Goal: Information Seeking & Learning: Learn about a topic

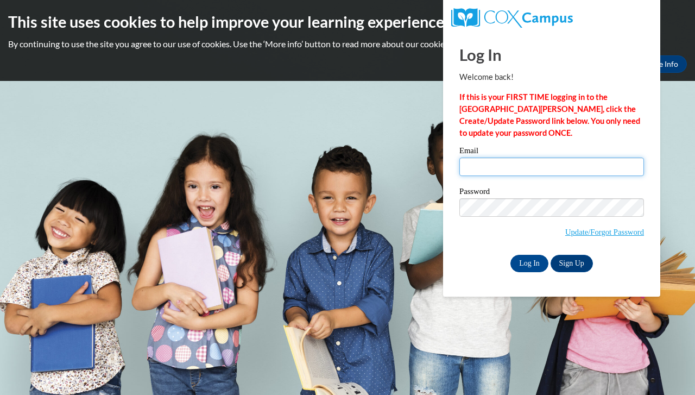
click at [500, 164] on input "Email" at bounding box center [551, 167] width 185 height 18
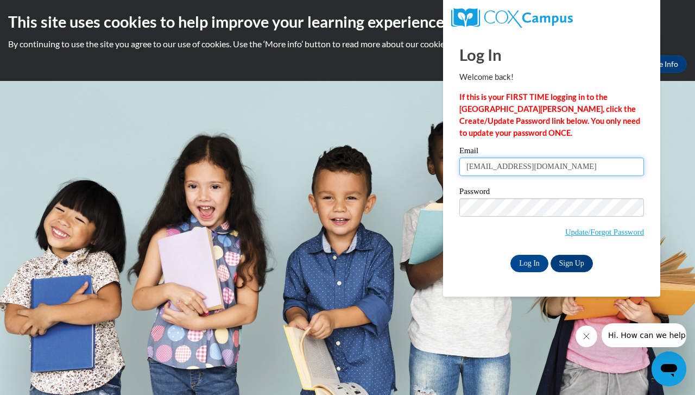
type input "doddkayla7@gmail.com"
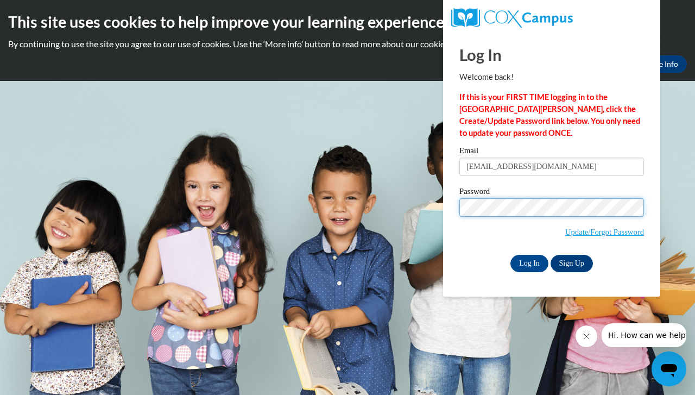
click at [511, 255] on input "Log In" at bounding box center [530, 263] width 38 height 17
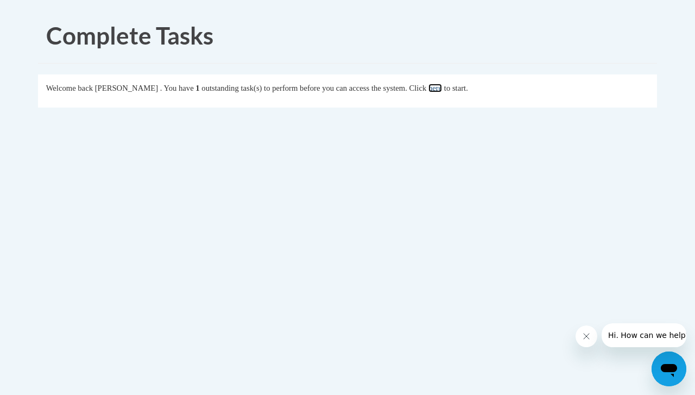
click at [442, 85] on link "here" at bounding box center [436, 88] width 14 height 9
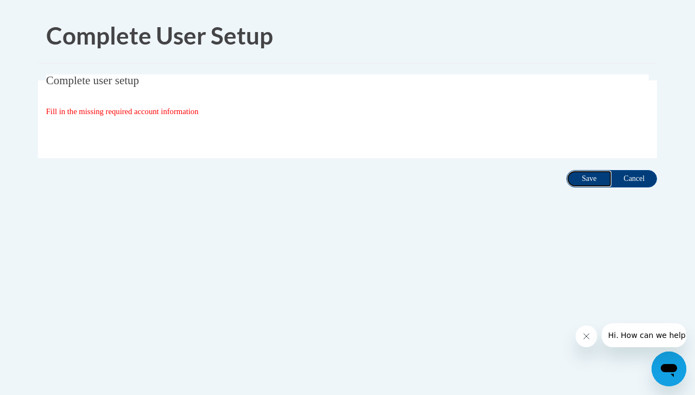
click at [590, 177] on input "Save" at bounding box center [589, 178] width 46 height 17
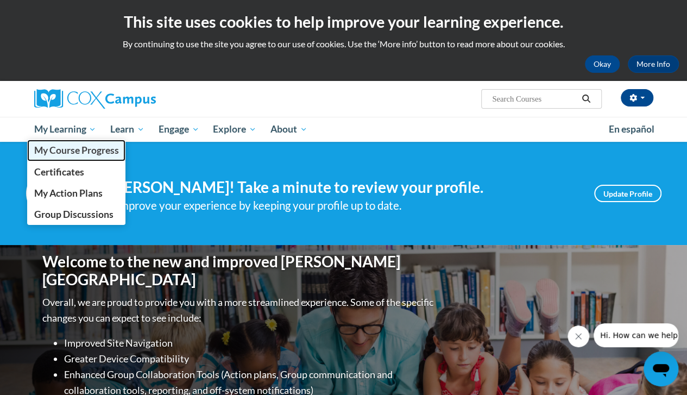
click at [80, 153] on span "My Course Progress" at bounding box center [76, 149] width 85 height 11
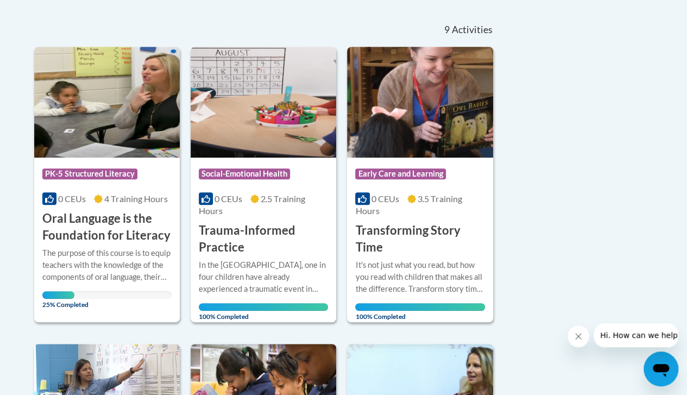
scroll to position [229, 0]
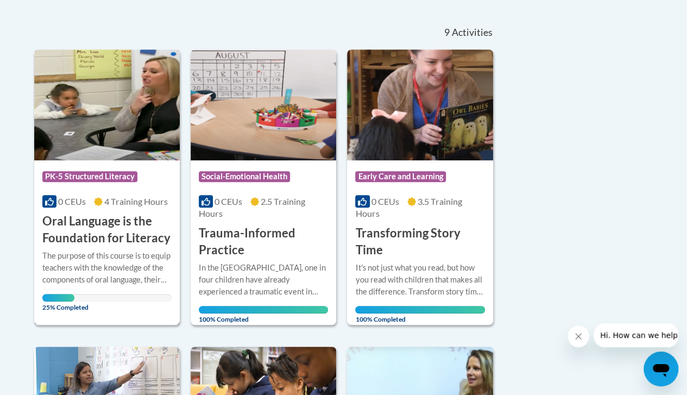
click at [72, 110] on img at bounding box center [107, 104] width 146 height 111
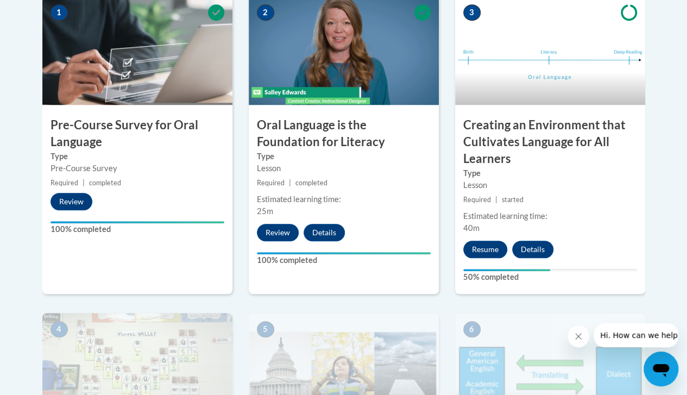
drag, startPoint x: 695, startPoint y: 40, endPoint x: 695, endPoint y: 141, distance: 100.5
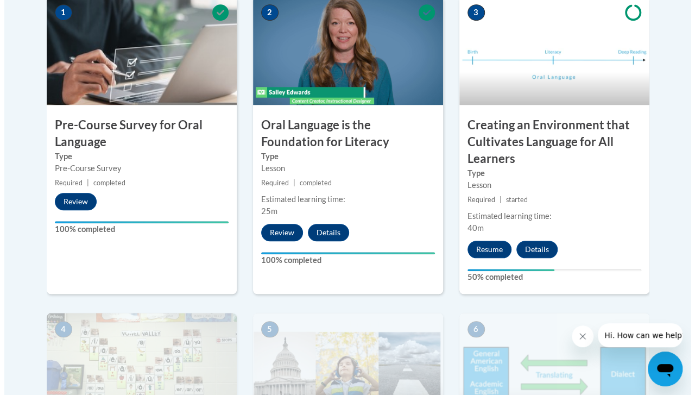
scroll to position [399, 0]
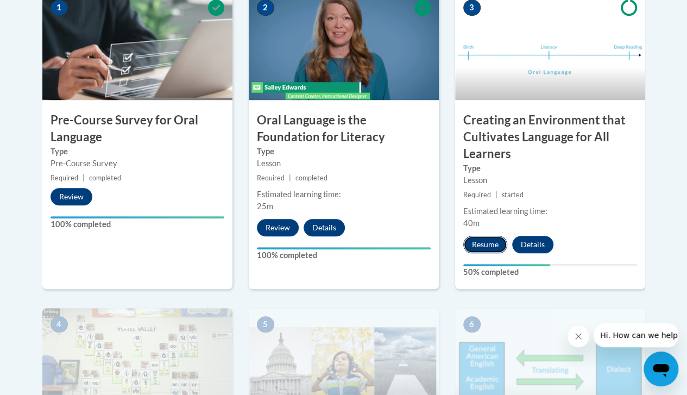
click at [494, 240] on button "Resume" at bounding box center [485, 244] width 44 height 17
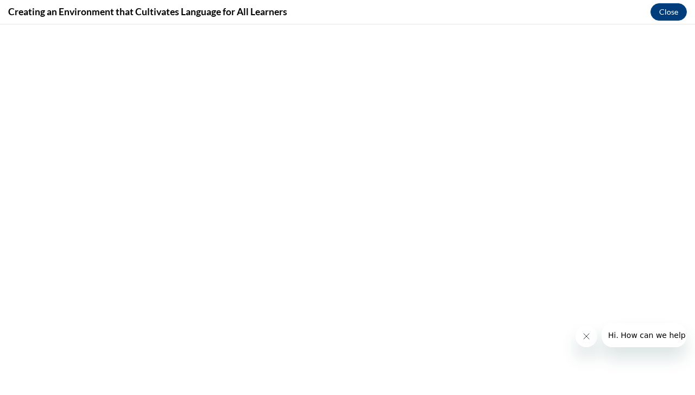
click at [585, 332] on icon "Close message from company" at bounding box center [586, 336] width 9 height 9
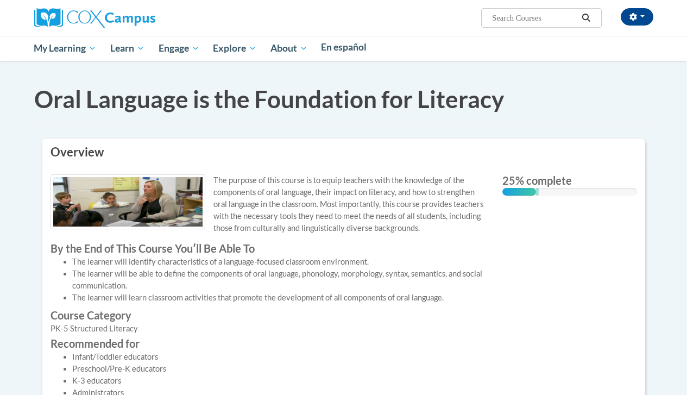
scroll to position [51, 0]
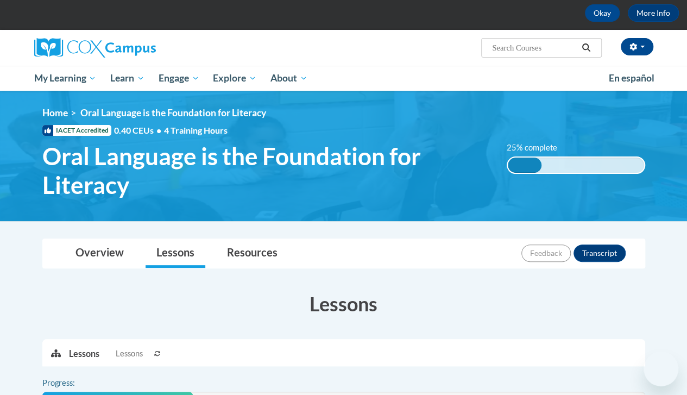
drag, startPoint x: 695, startPoint y: 93, endPoint x: 694, endPoint y: 190, distance: 96.7
click at [687, 190] on html "This site uses cookies to help improve your learning experience. By continuing …" at bounding box center [343, 146] width 687 height 395
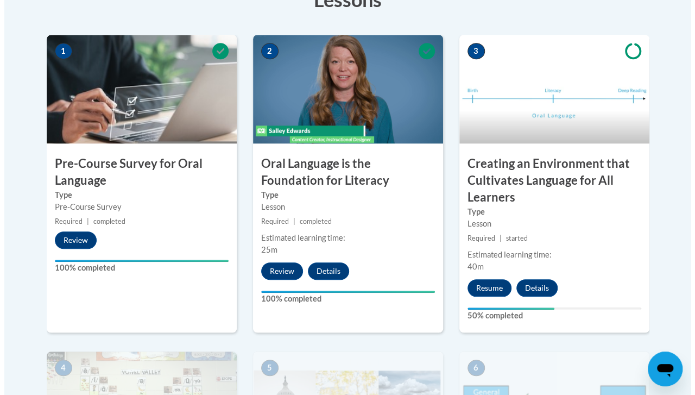
scroll to position [388, 0]
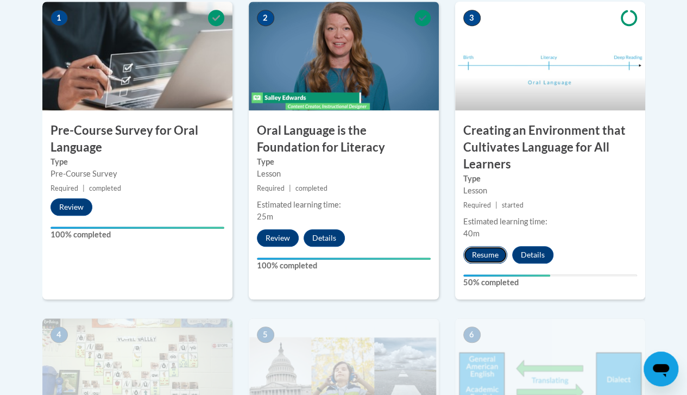
click at [486, 250] on button "Resume" at bounding box center [485, 254] width 44 height 17
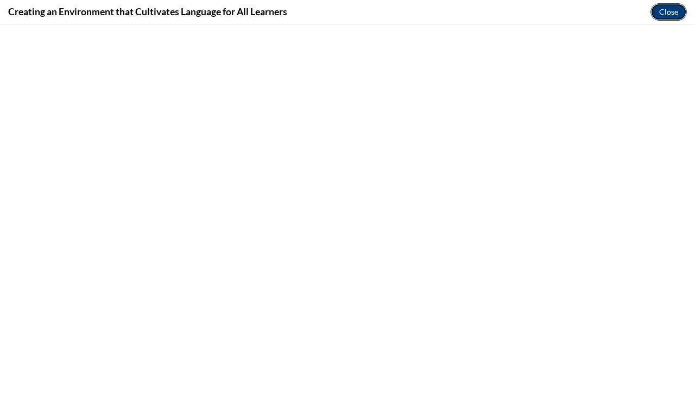
click at [665, 11] on button "Close" at bounding box center [669, 11] width 36 height 17
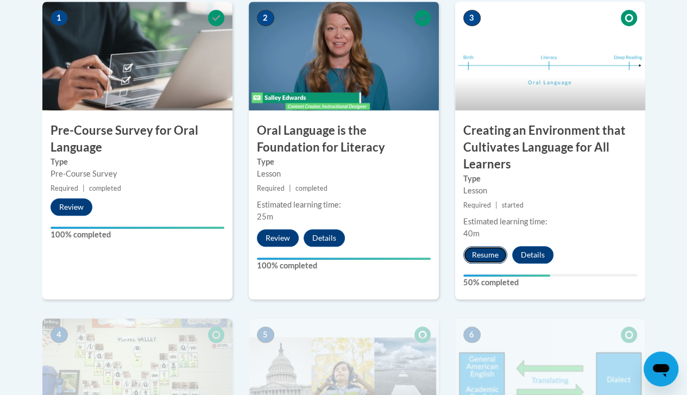
click at [477, 254] on button "Resume" at bounding box center [485, 254] width 44 height 17
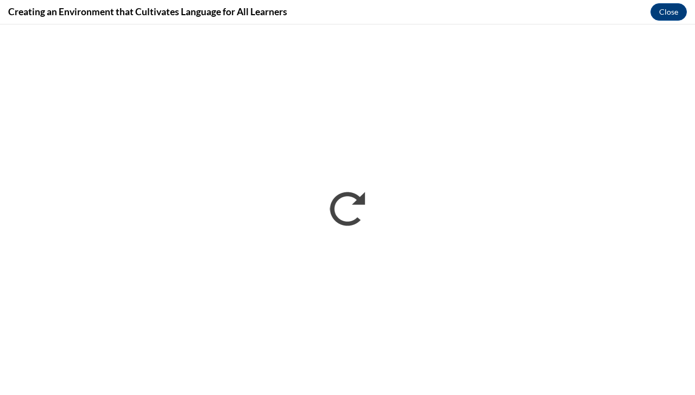
scroll to position [0, 0]
